Goal: Information Seeking & Learning: Learn about a topic

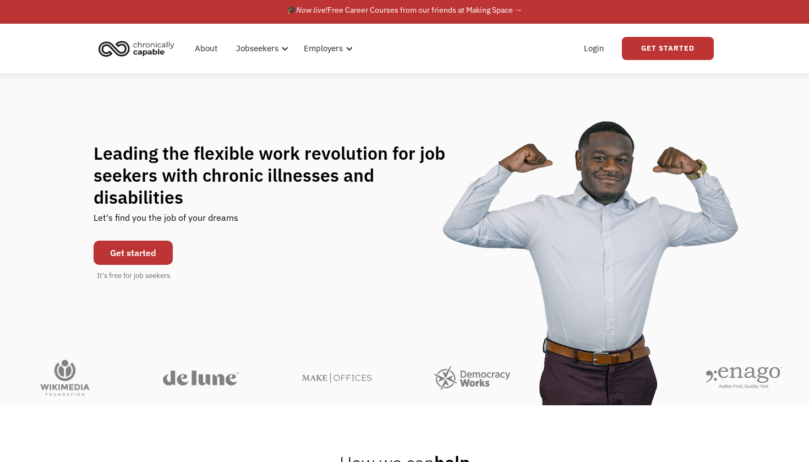
scroll to position [8, 0]
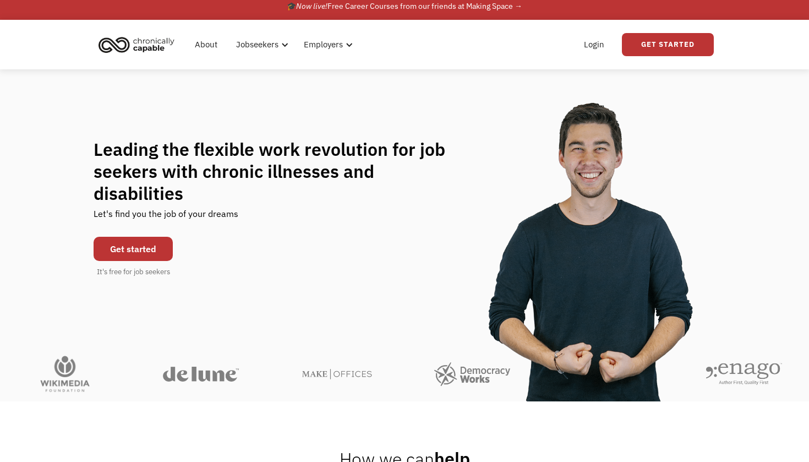
click at [133, 238] on link "Get started" at bounding box center [133, 249] width 79 height 24
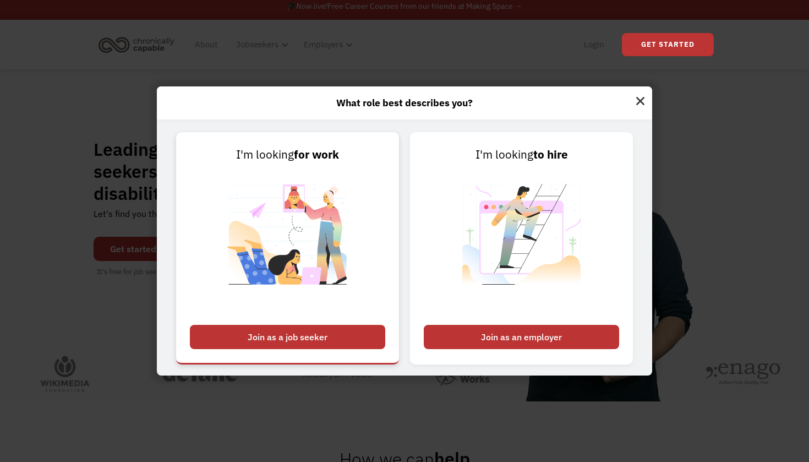
click at [295, 336] on div "Join as a job seeker" at bounding box center [287, 337] width 195 height 24
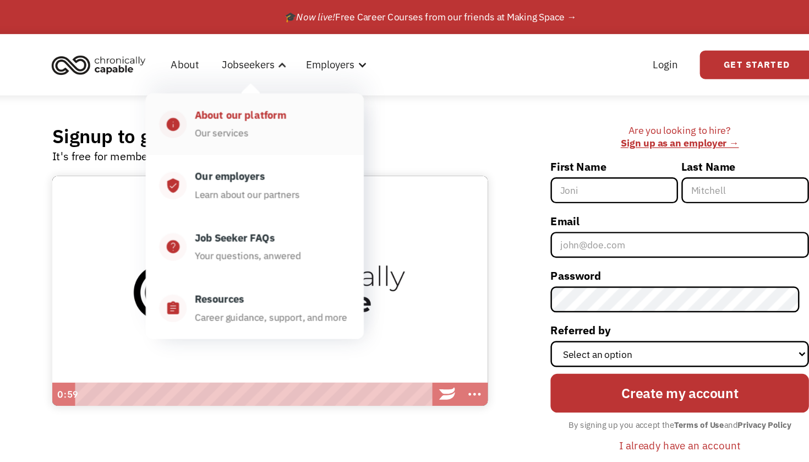
click at [210, 103] on div "About our platform Our services" at bounding box center [274, 100] width 132 height 28
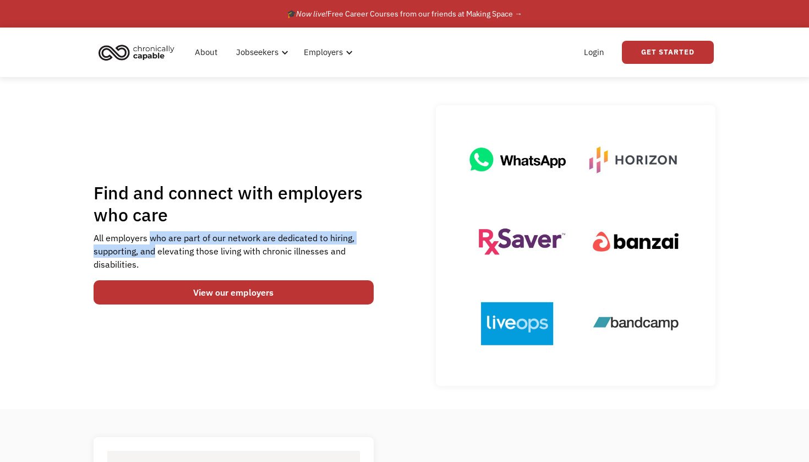
drag, startPoint x: 154, startPoint y: 253, endPoint x: 151, endPoint y: 237, distance: 16.2
click at [151, 237] on div "All employers who are part of our network are dedicated to hiring, supporting, …" at bounding box center [234, 251] width 280 height 40
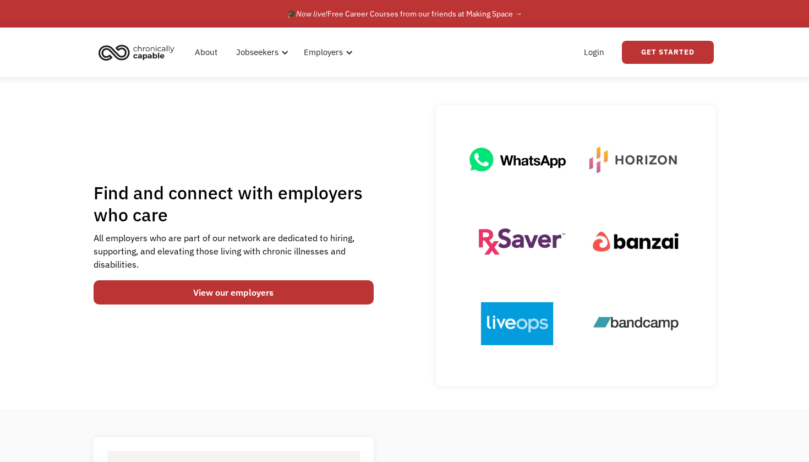
click at [151, 238] on div "All employers who are part of our network are dedicated to hiring, supporting, …" at bounding box center [234, 251] width 280 height 40
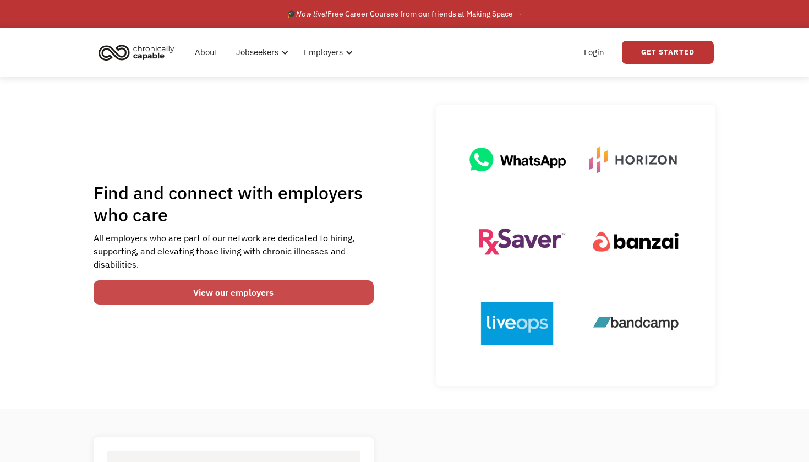
click at [155, 298] on link "View our employers" at bounding box center [234, 292] width 280 height 24
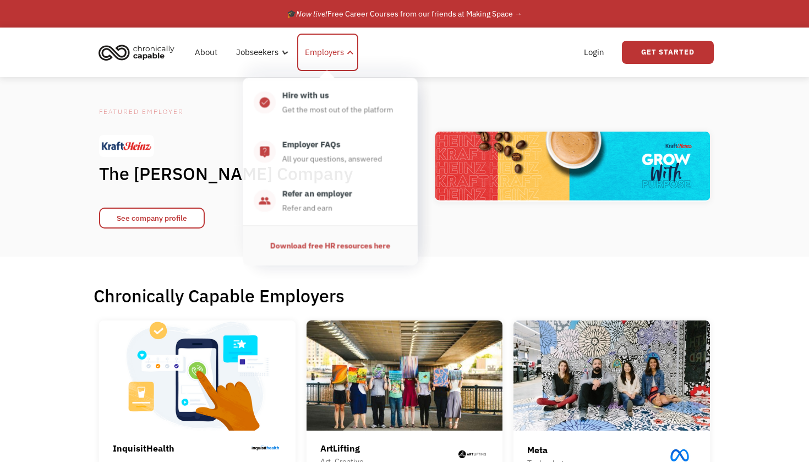
click at [326, 51] on div "Employers" at bounding box center [324, 52] width 39 height 13
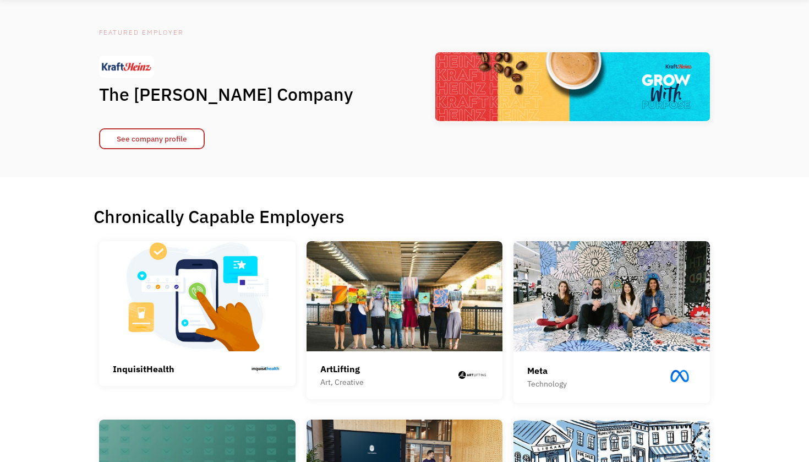
scroll to position [81, 0]
